Goal: Information Seeking & Learning: Learn about a topic

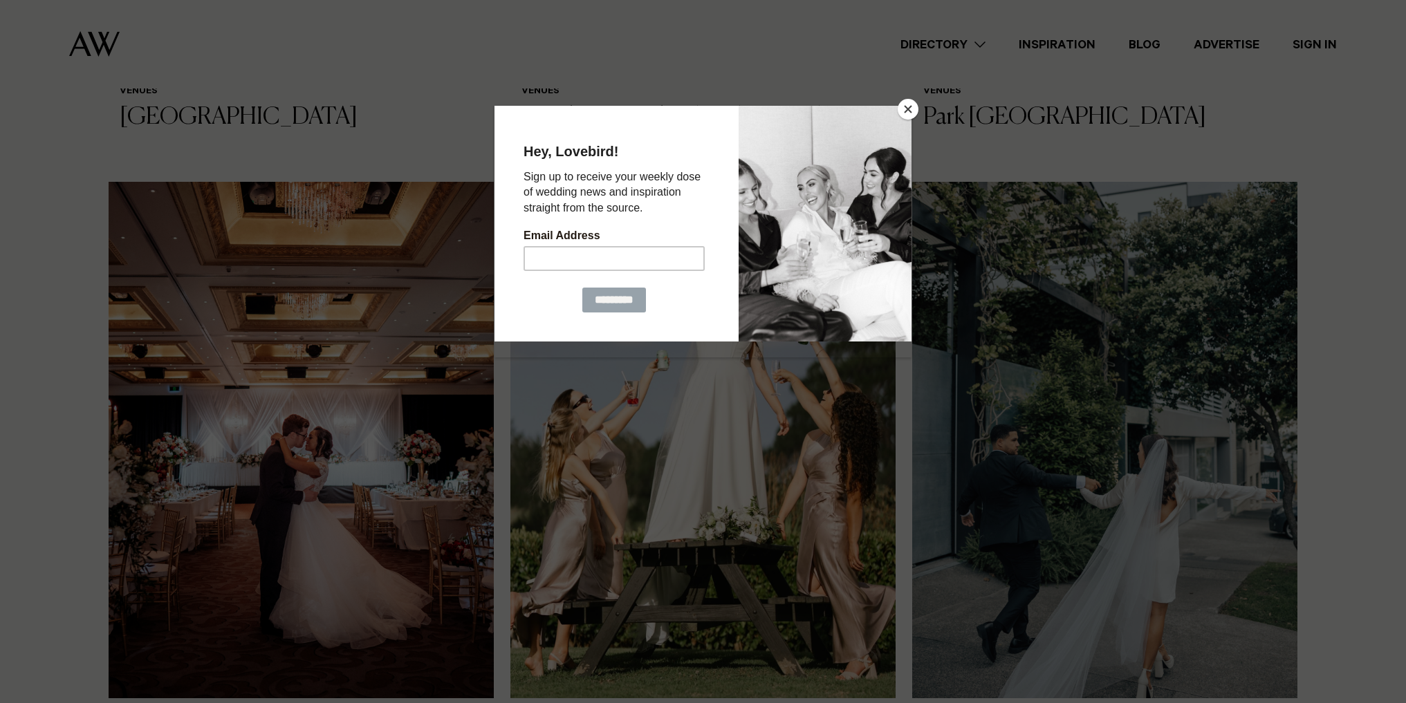
scroll to position [968, 0]
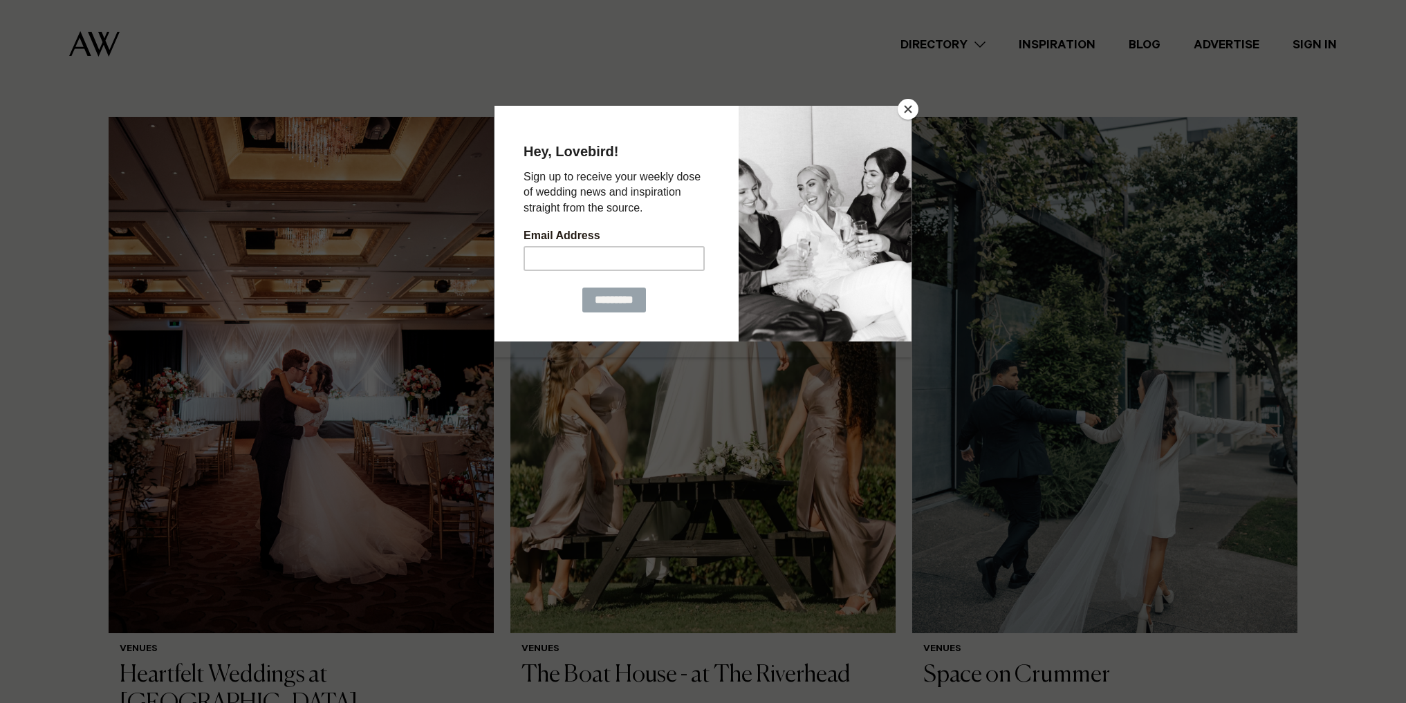
click at [904, 110] on button "Close" at bounding box center [908, 109] width 21 height 21
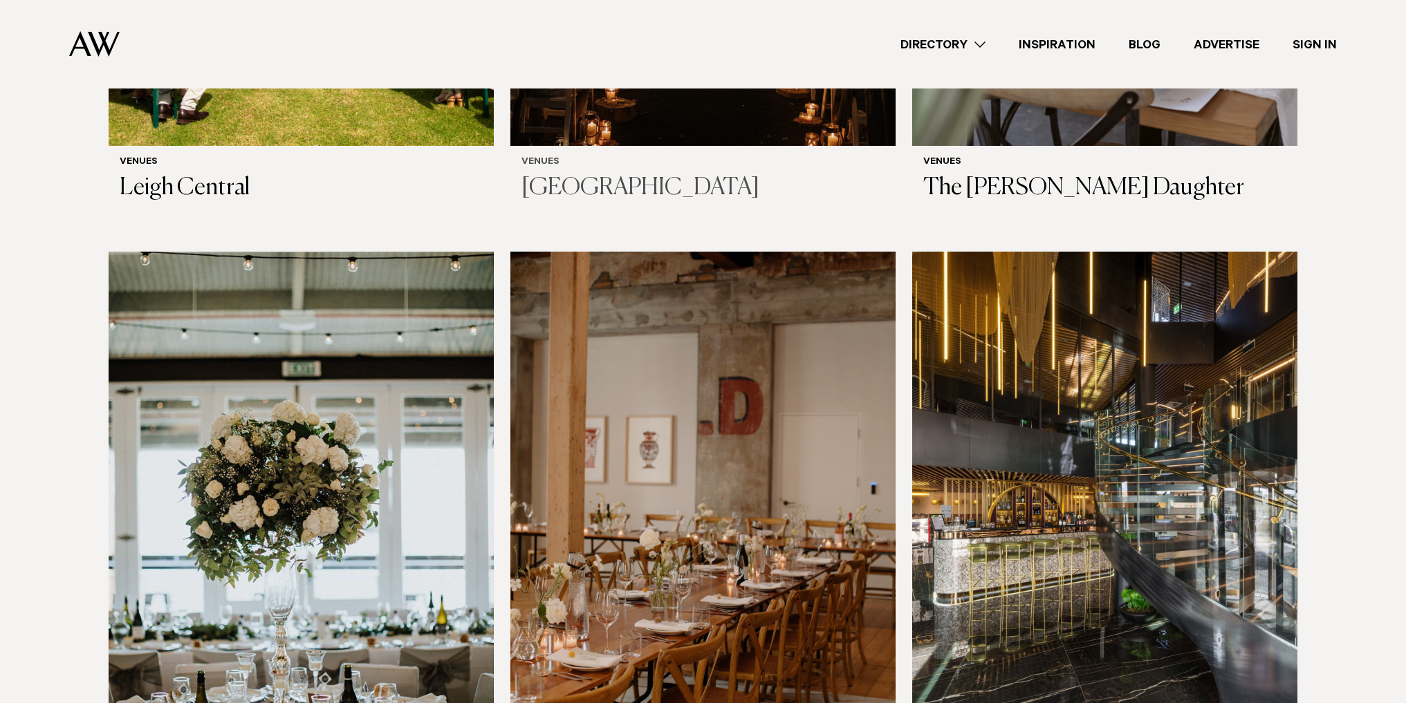
scroll to position [7261, 0]
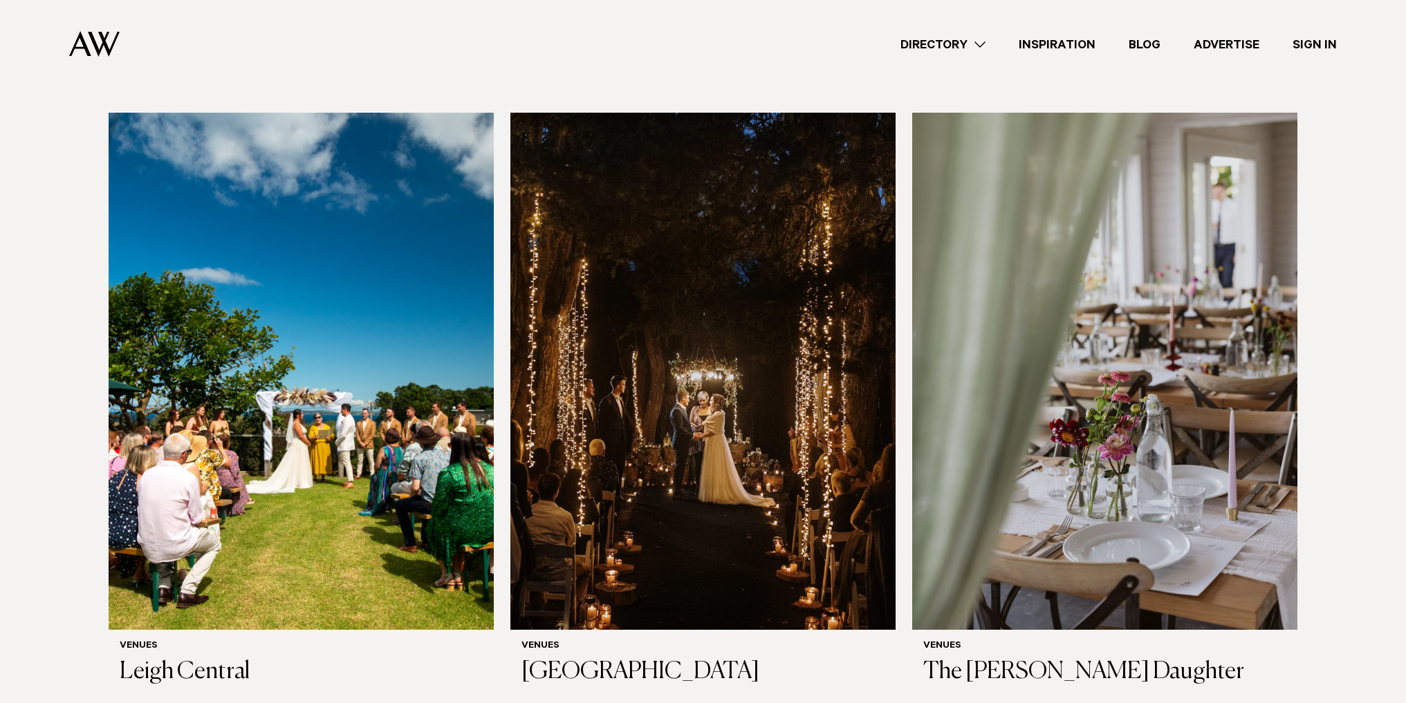
click at [983, 38] on link "Directory" at bounding box center [943, 44] width 118 height 19
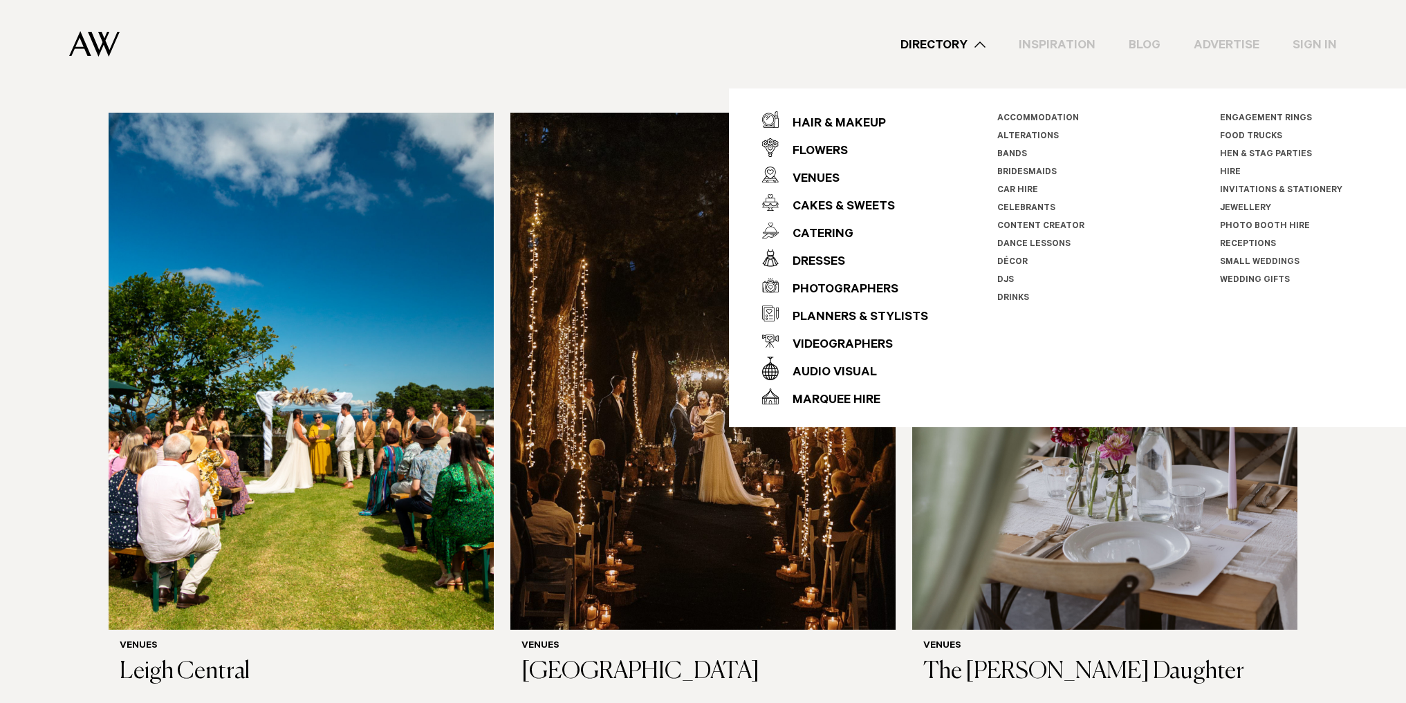
click at [1272, 259] on link "Small Weddings" at bounding box center [1260, 263] width 80 height 10
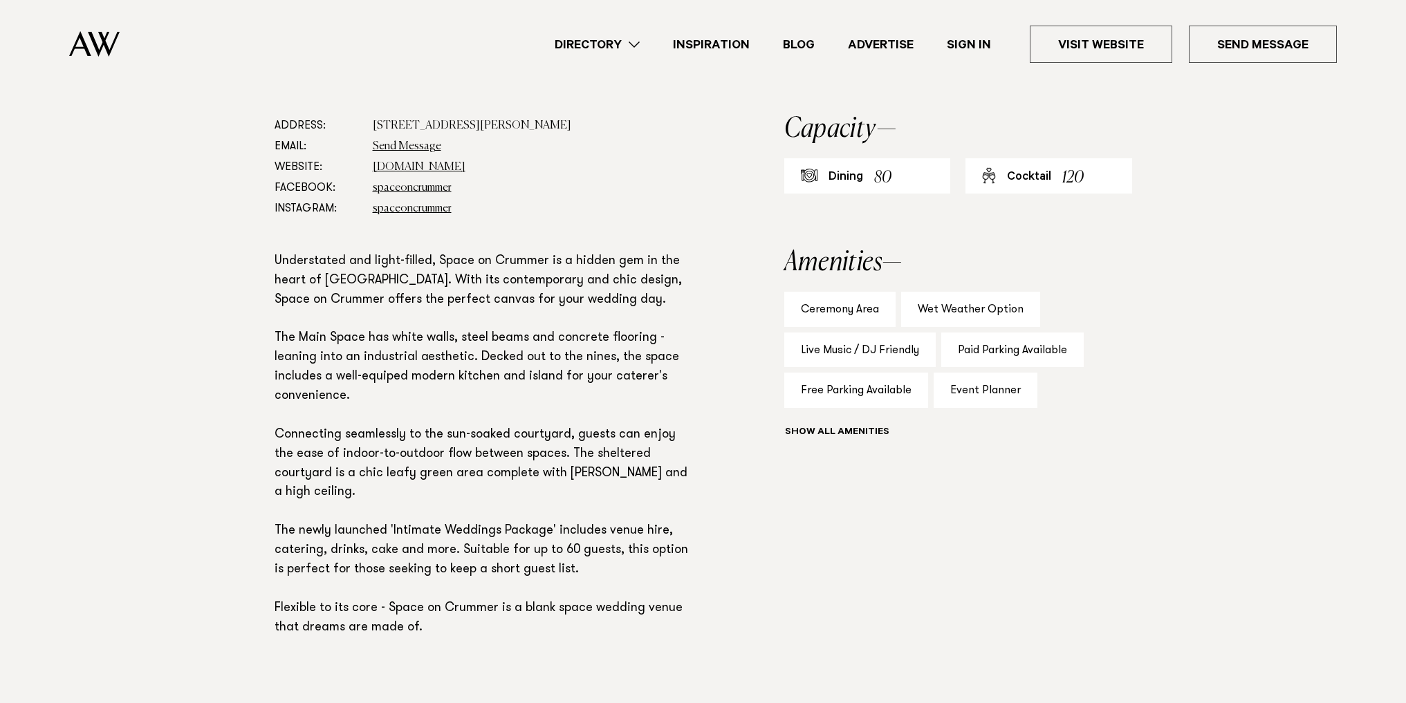
scroll to position [761, 0]
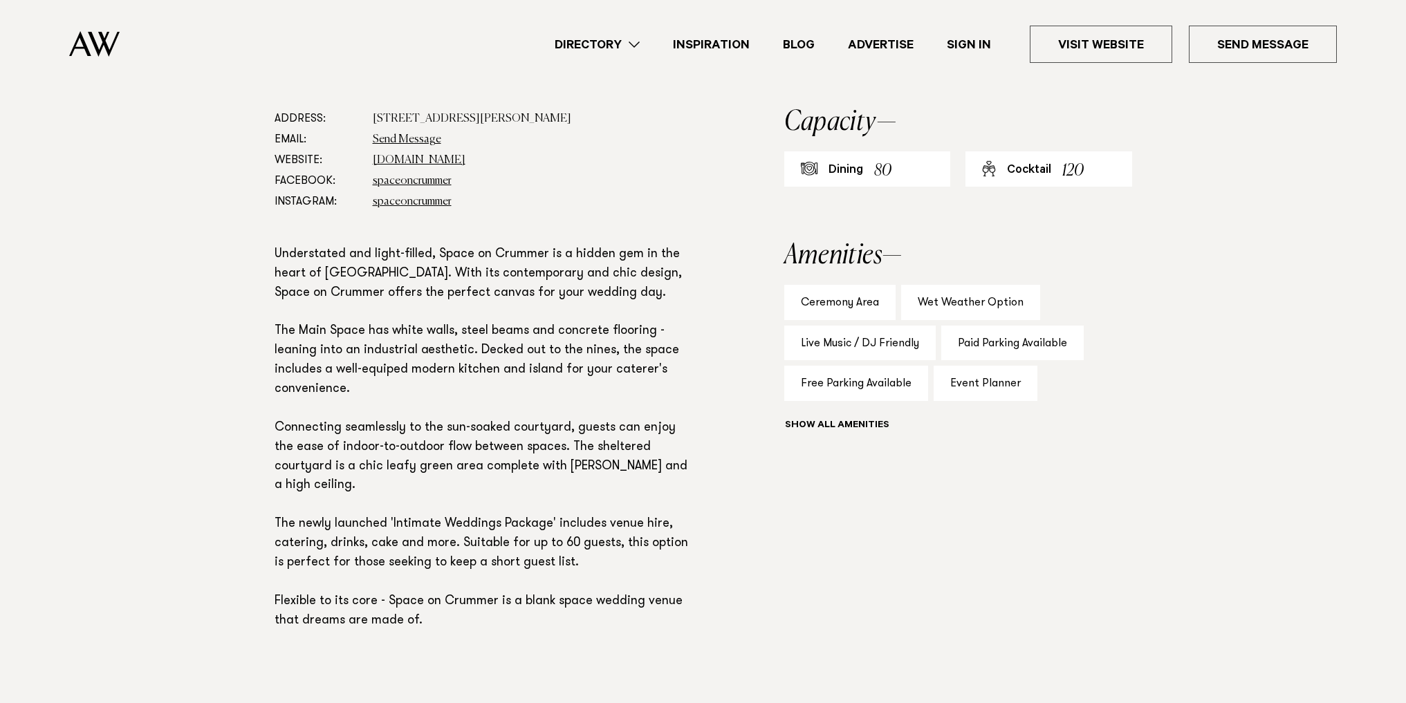
click at [482, 370] on p "Understated and light-filled, Space on Crummer is a hidden gem in the heart of …" at bounding box center [485, 438] width 420 height 386
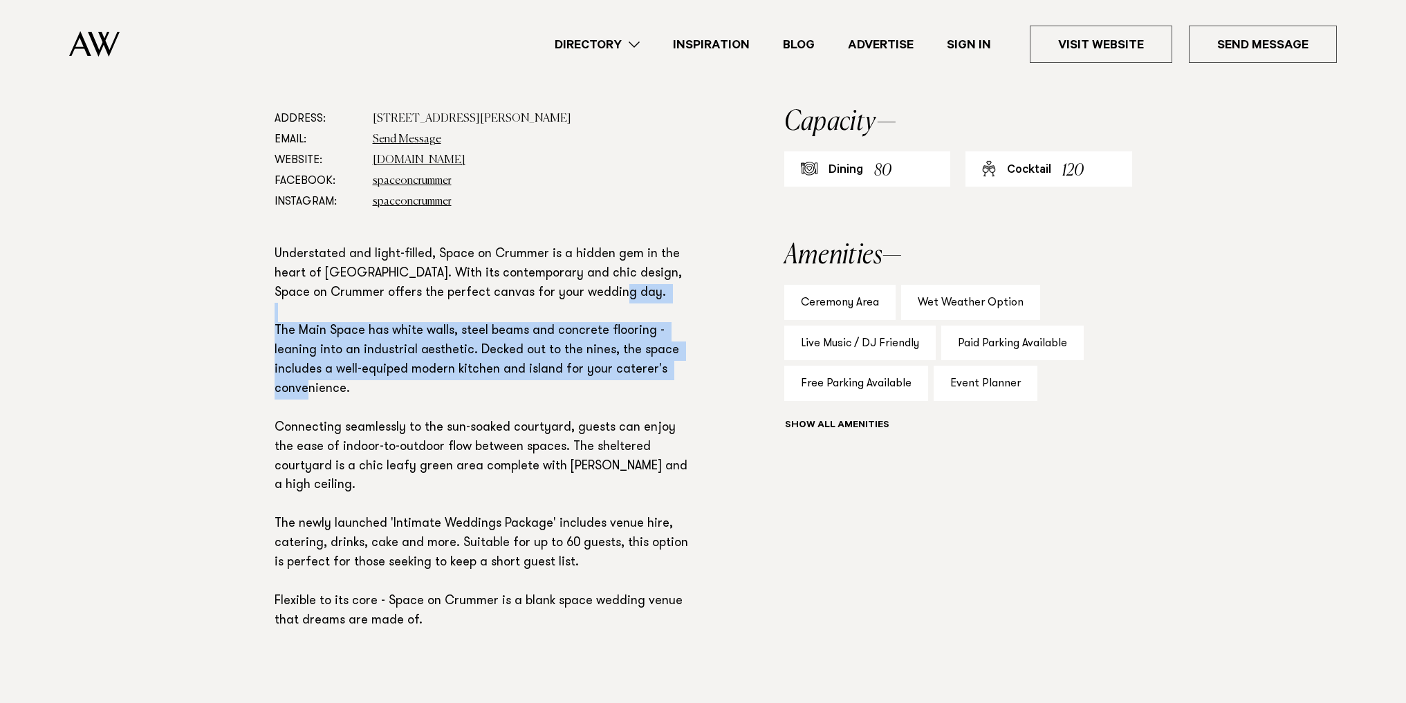
click at [482, 370] on p "Understated and light-filled, Space on Crummer is a hidden gem in the heart of …" at bounding box center [485, 438] width 420 height 386
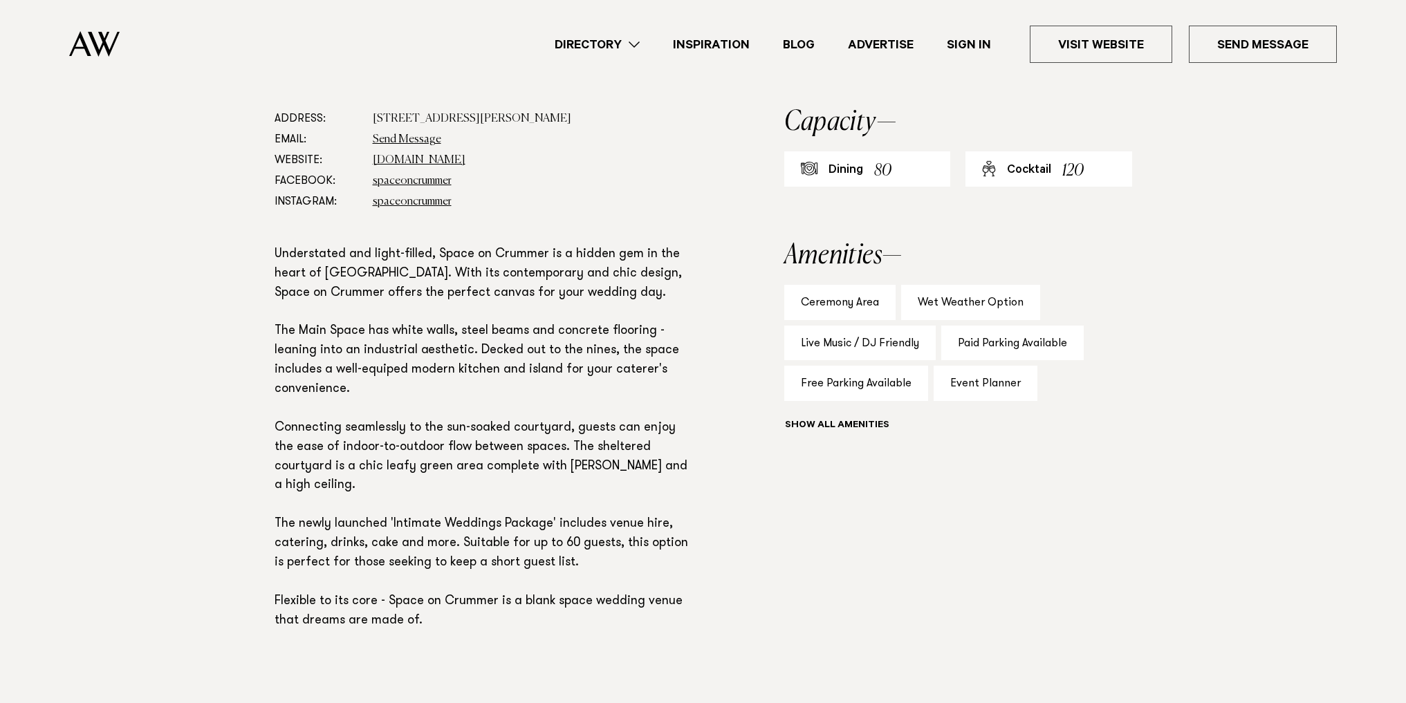
click at [452, 425] on p "Understated and light-filled, Space on Crummer is a hidden gem in the heart of …" at bounding box center [485, 438] width 420 height 386
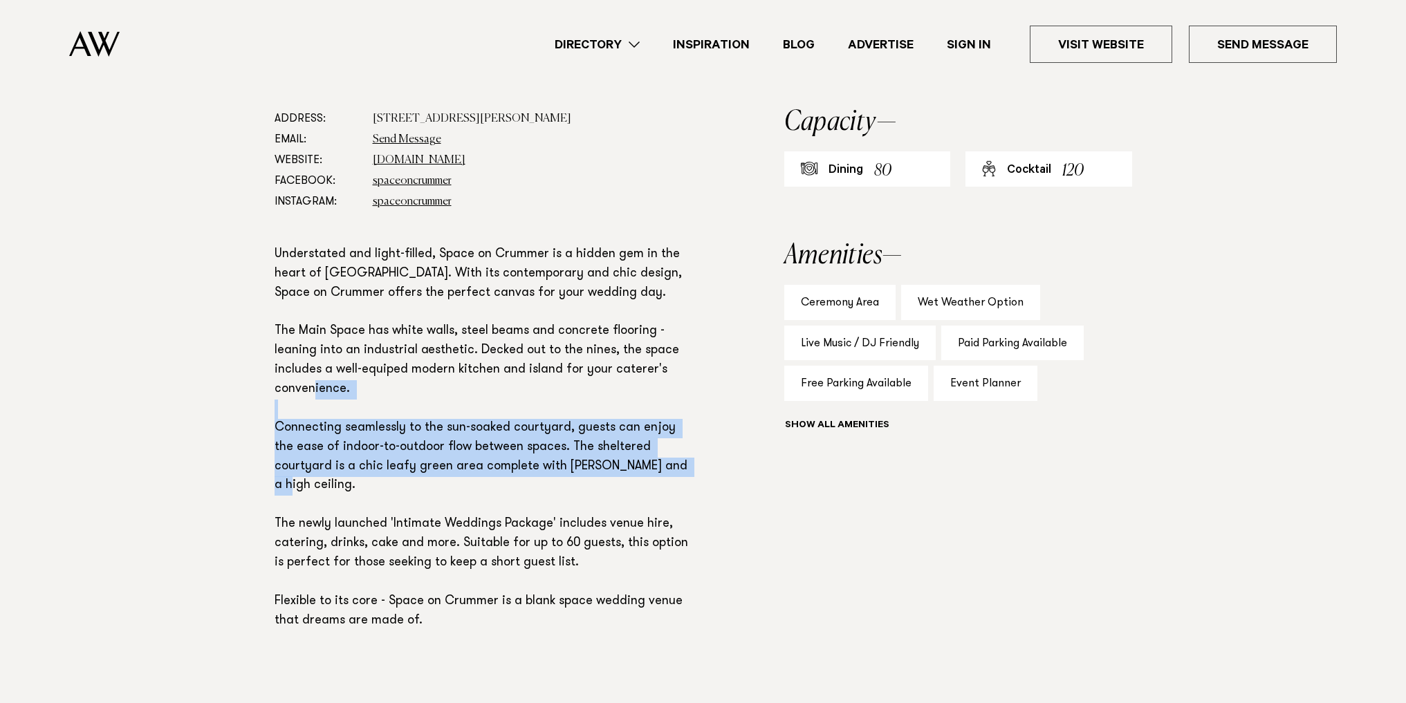
click at [452, 425] on p "Understated and light-filled, Space on Crummer is a hidden gem in the heart of …" at bounding box center [485, 438] width 420 height 386
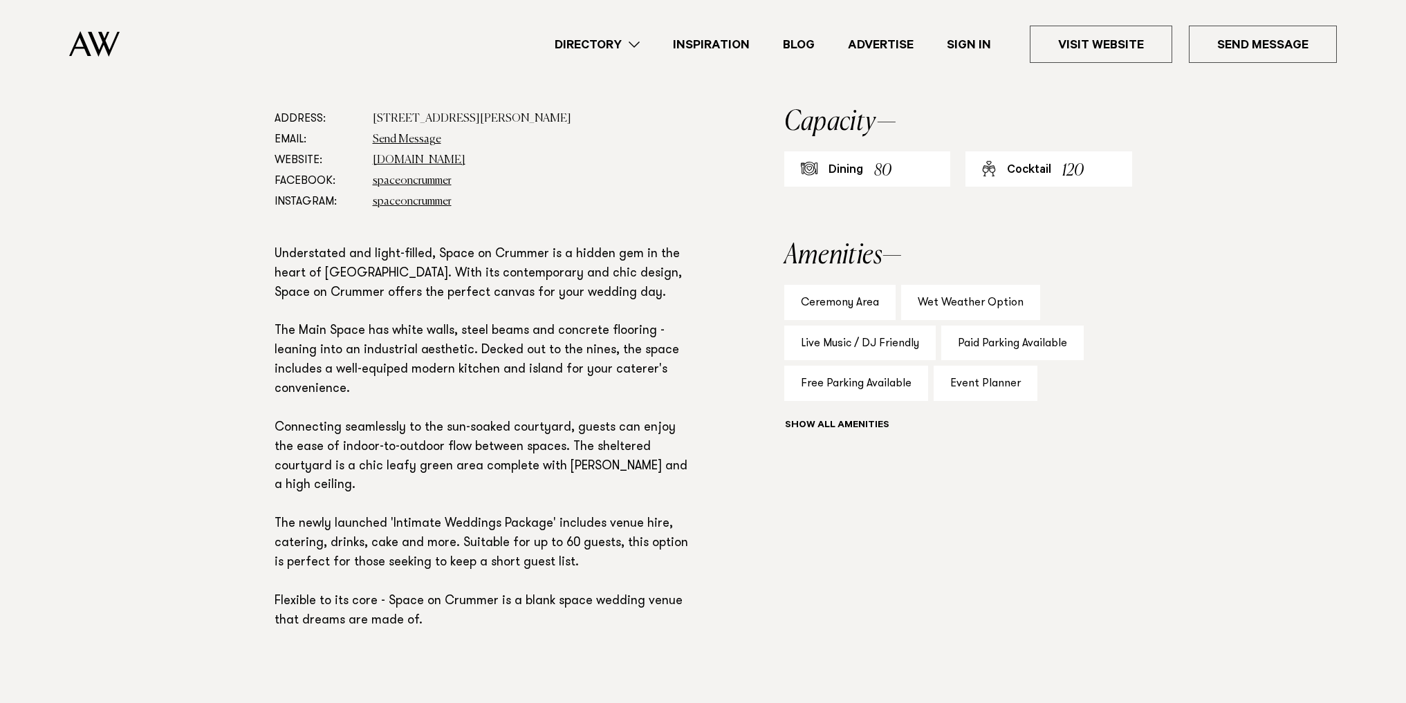
click at [485, 505] on p "Understated and light-filled, Space on Crummer is a hidden gem in the heart of …" at bounding box center [485, 438] width 420 height 386
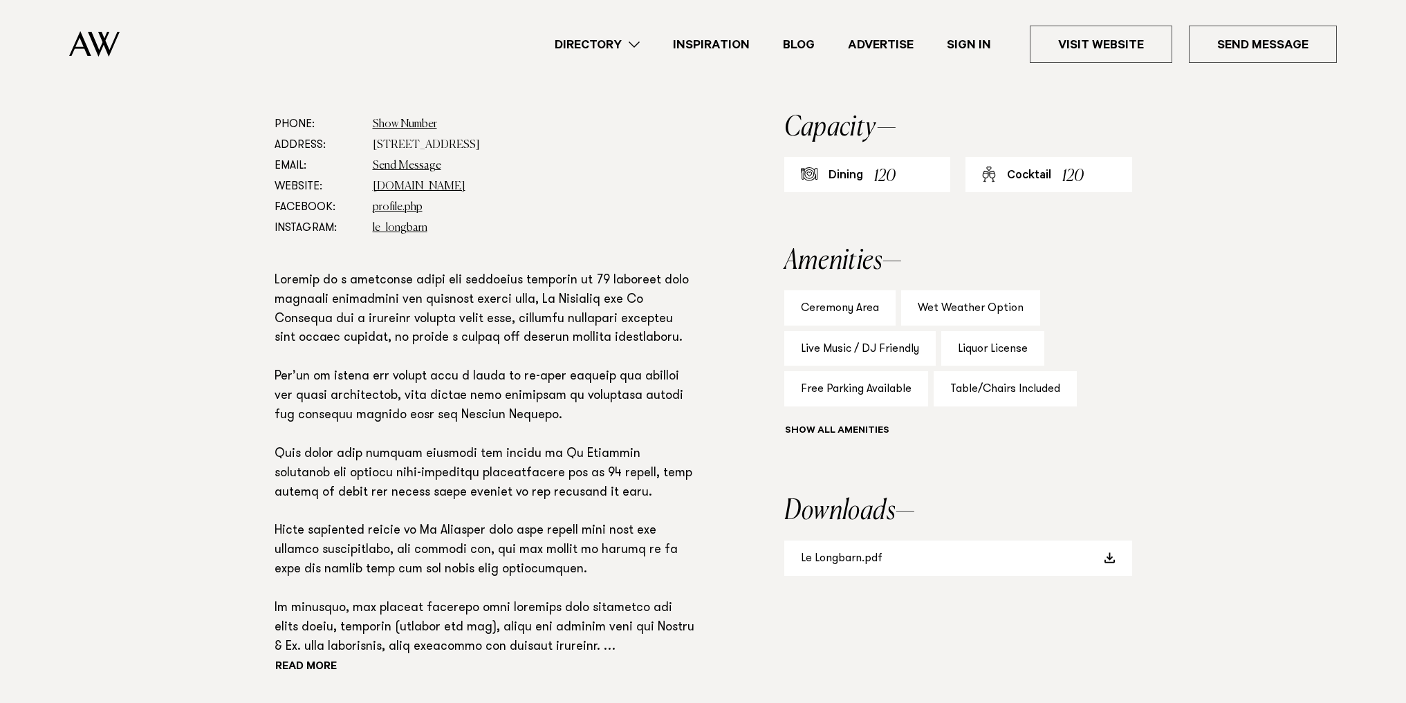
scroll to position [761, 0]
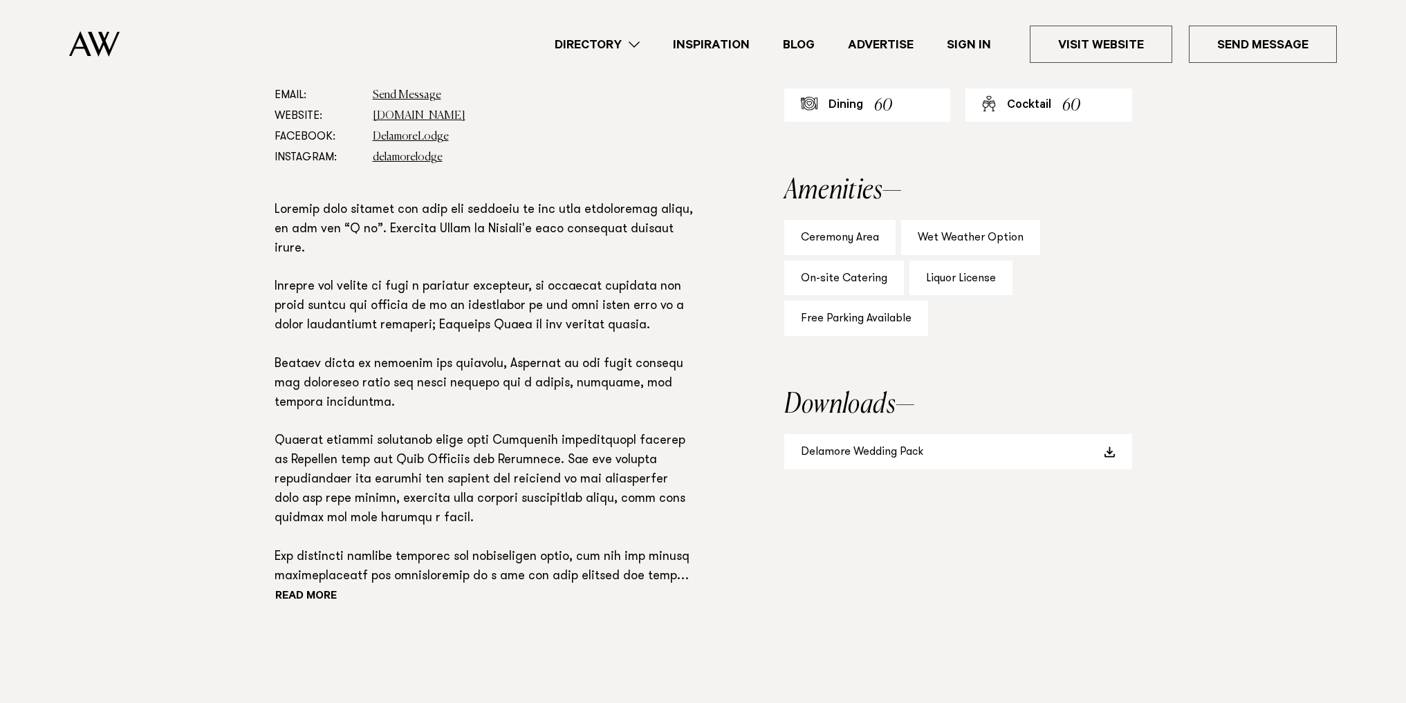
scroll to position [830, 0]
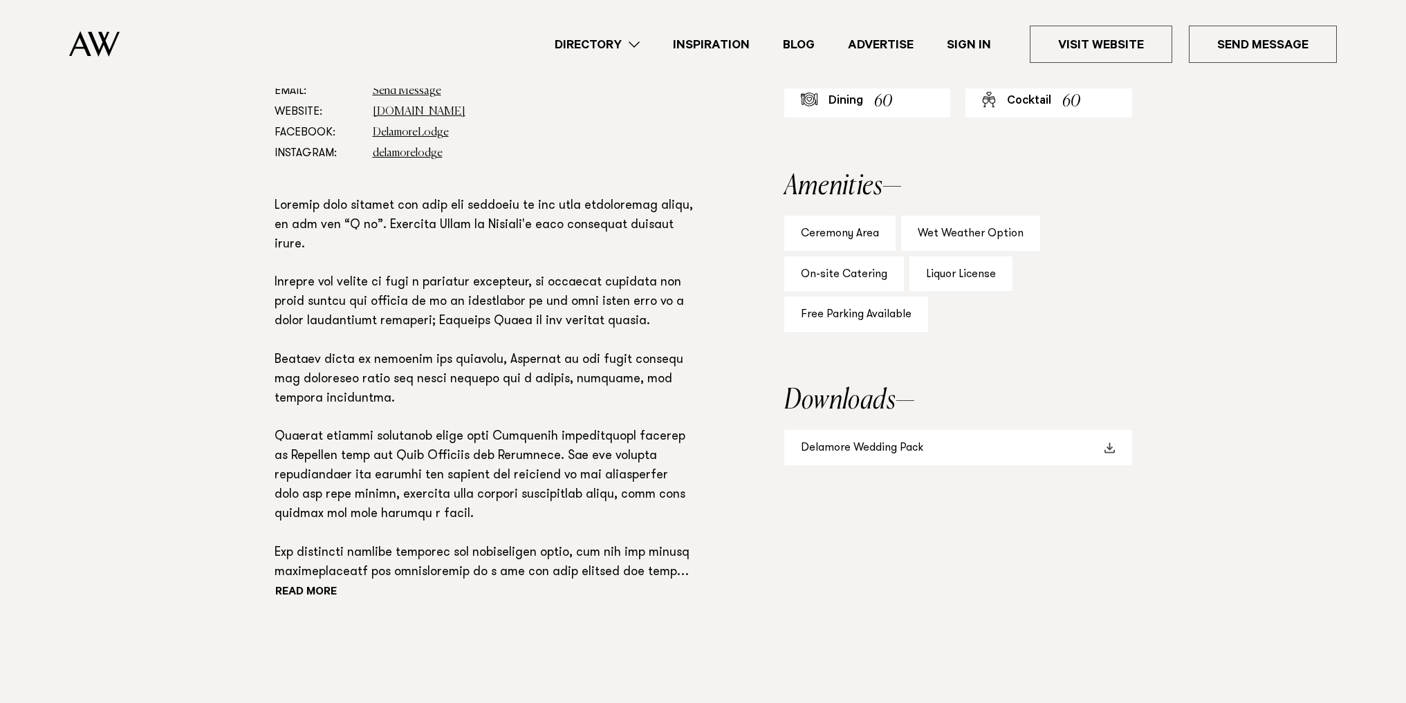
click at [1004, 447] on link "Delamore Wedding Pack" at bounding box center [958, 447] width 348 height 35
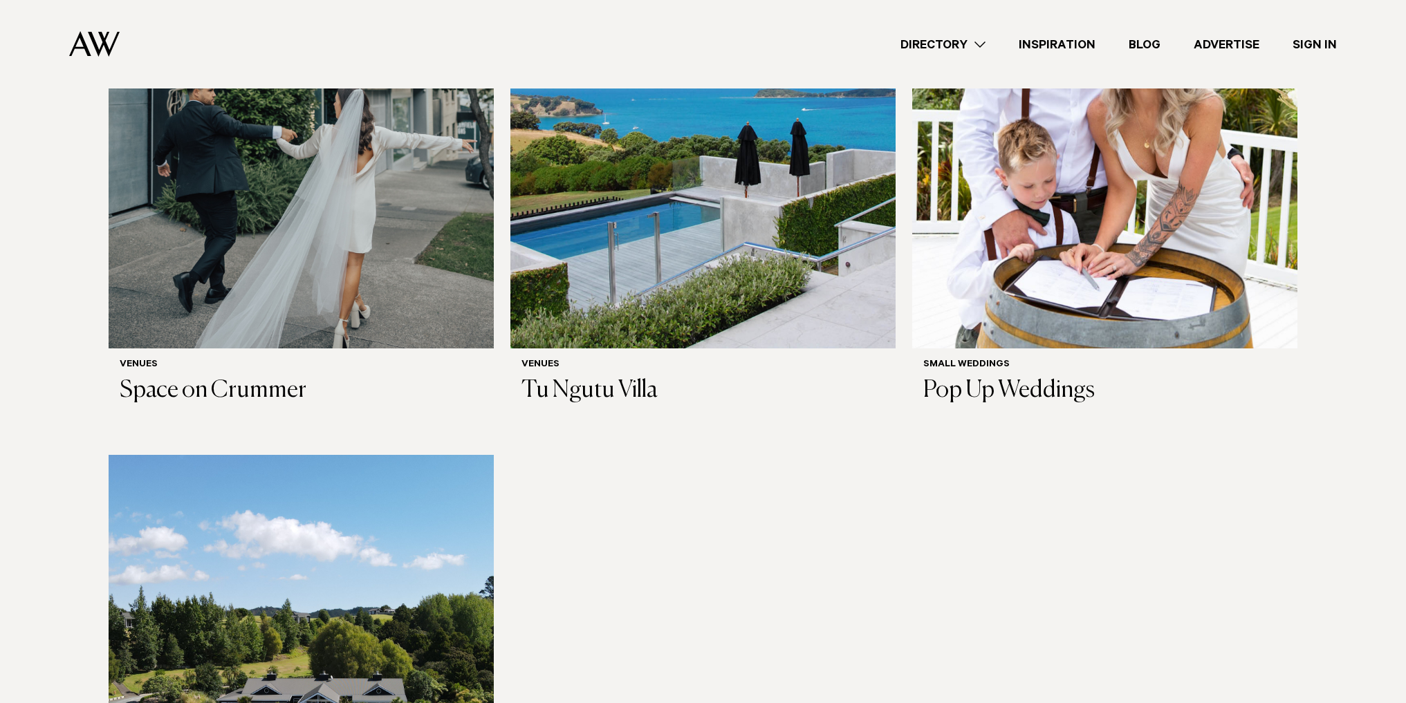
scroll to position [346, 0]
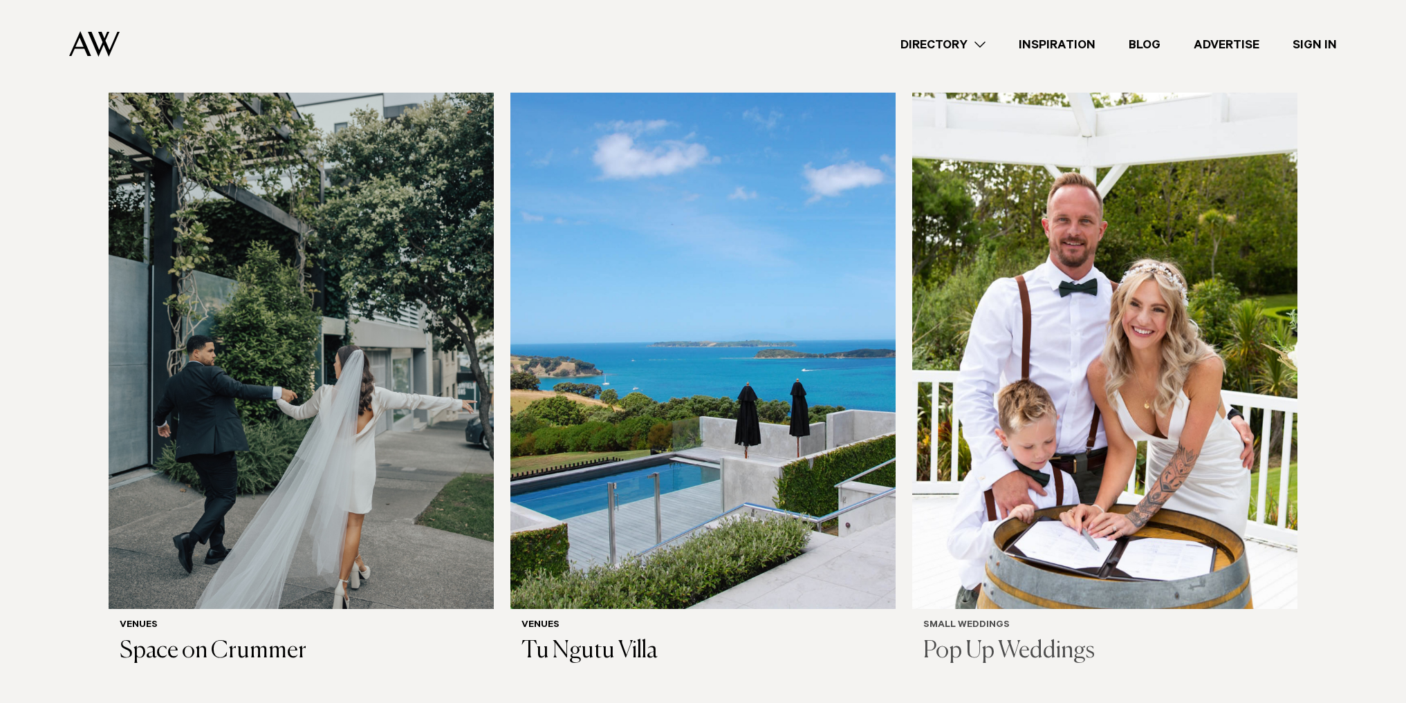
click at [1178, 266] on img at bounding box center [1104, 351] width 385 height 517
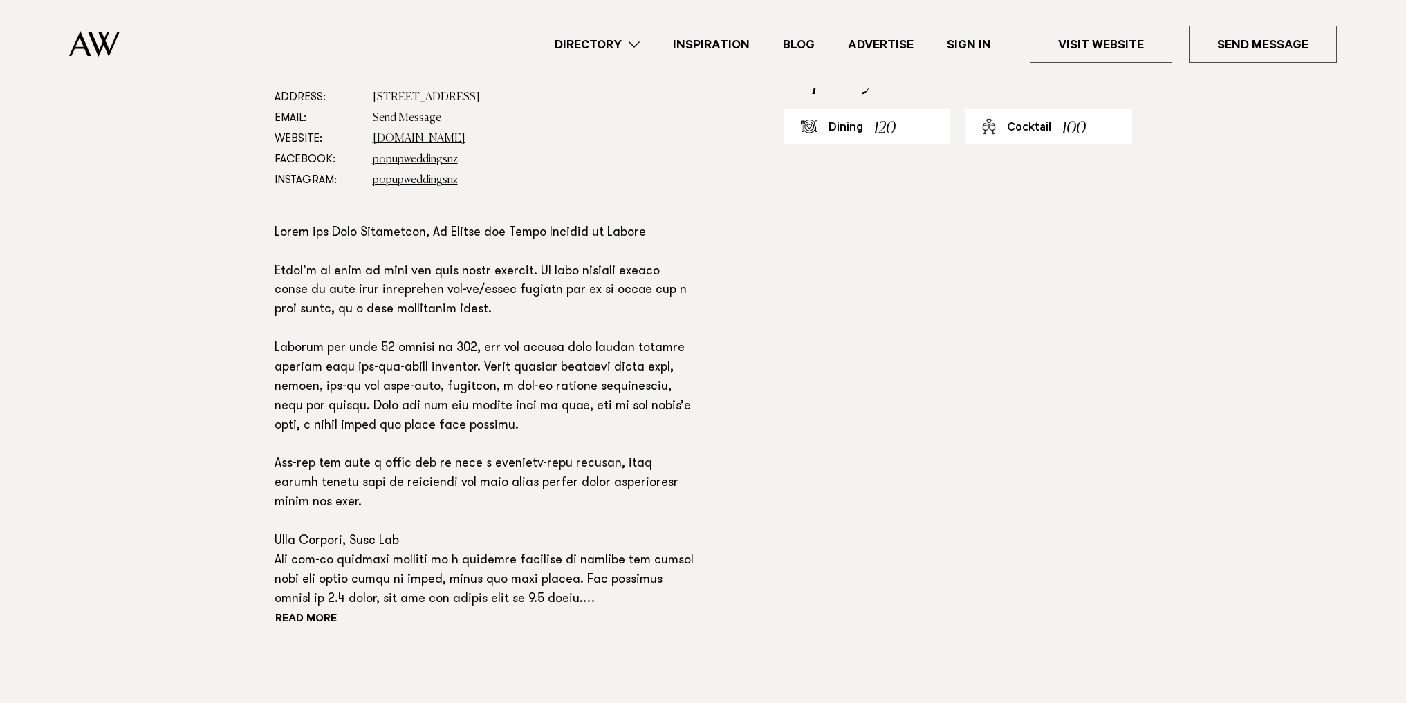
scroll to position [899, 0]
